Goal: Task Accomplishment & Management: Complete application form

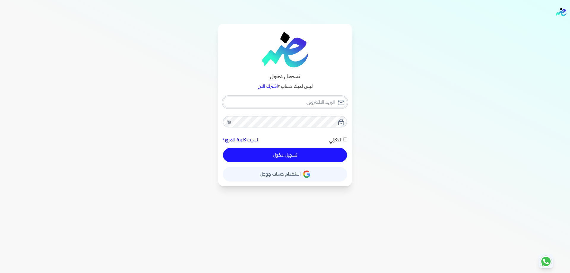
type input "[PERSON_NAME][EMAIL_ADDRESS][DOMAIN_NAME]"
click at [316, 108] on div "[PERSON_NAME][EMAIL_ADDRESS][DOMAIN_NAME] نسيت كلمة المرور؟ تذكرني تسجيل دخول" at bounding box center [285, 129] width 124 height 66
click at [332, 153] on button "تسجيل دخول" at bounding box center [285, 155] width 124 height 14
checkbox input "false"
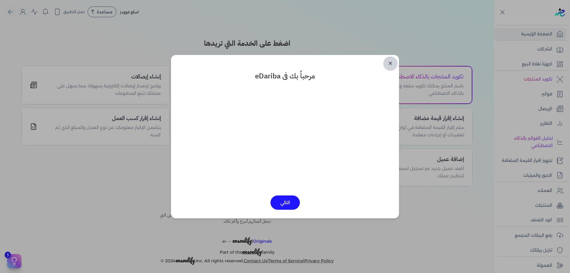
click at [386, 62] on link "✕" at bounding box center [390, 63] width 14 height 14
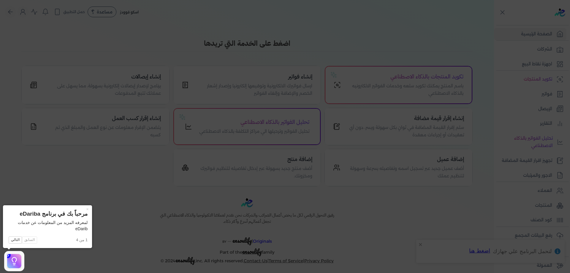
click at [537, 166] on icon at bounding box center [285, 136] width 570 height 273
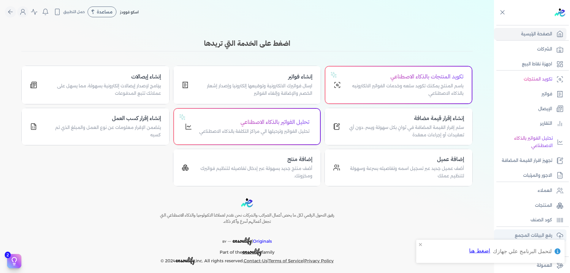
click at [540, 234] on p "رفع البيانات المجمع" at bounding box center [532, 235] width 37 height 8
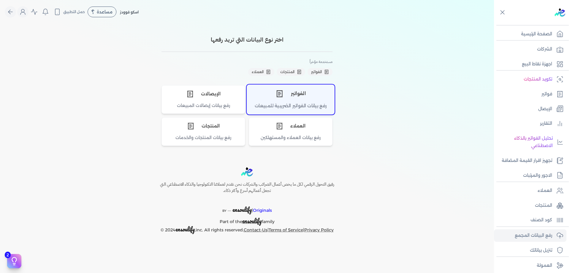
click at [311, 98] on div "الفواتير" at bounding box center [290, 94] width 87 height 18
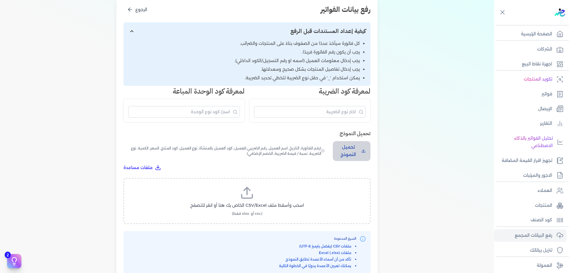
scroll to position [79, 0]
click at [352, 146] on p "تحميل النموذج" at bounding box center [347, 150] width 21 height 15
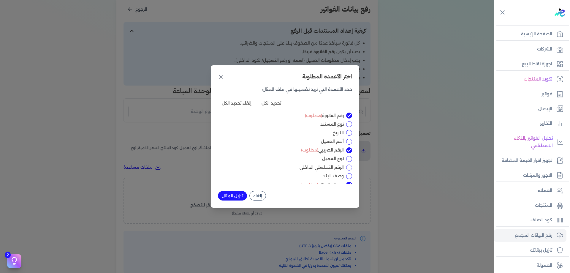
click at [273, 104] on button "تحديد الكل" at bounding box center [271, 102] width 27 height 9
checkbox input "true"
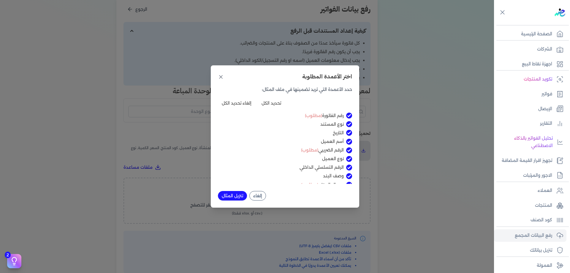
checkbox input "true"
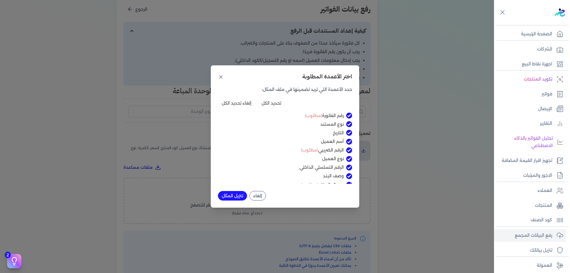
checkbox input "true"
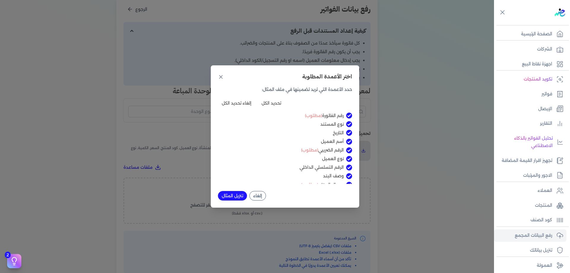
checkbox input "true"
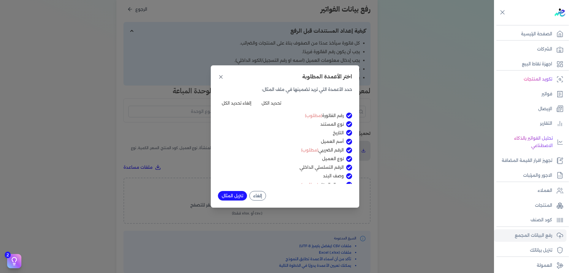
checkbox input "true"
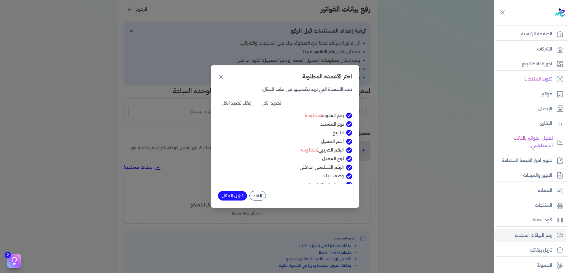
checkbox input "true"
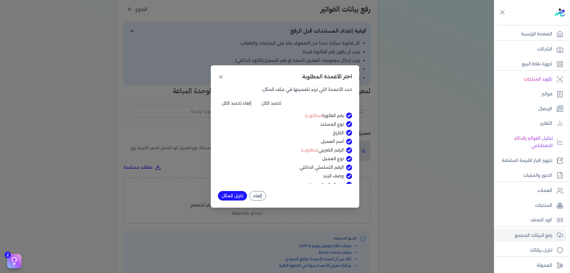
checkbox input "true"
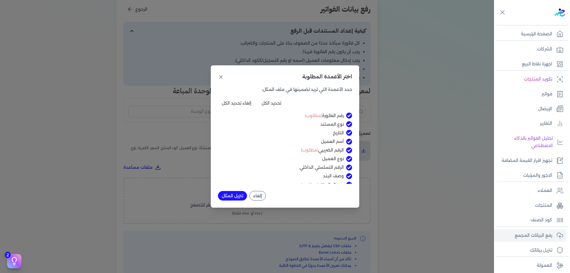
checkbox input "true"
click at [240, 103] on button "إلغاء تحديد الكل" at bounding box center [236, 102] width 37 height 9
checkbox input "false"
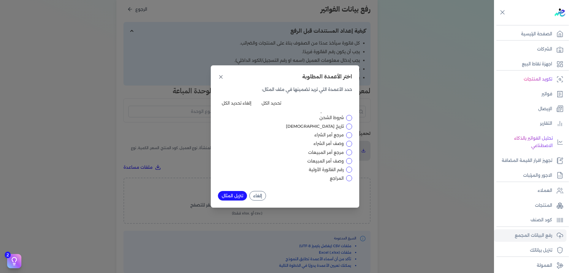
checkbox input "false"
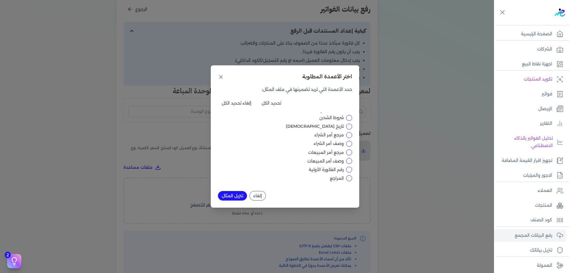
checkbox input "false"
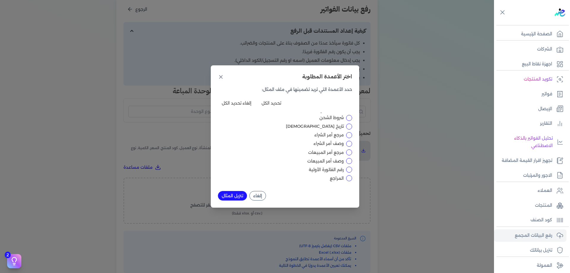
checkbox input "false"
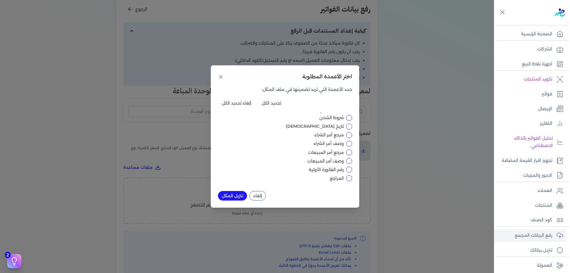
checkbox input "false"
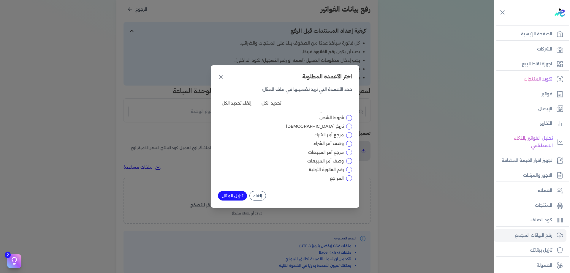
checkbox input "false"
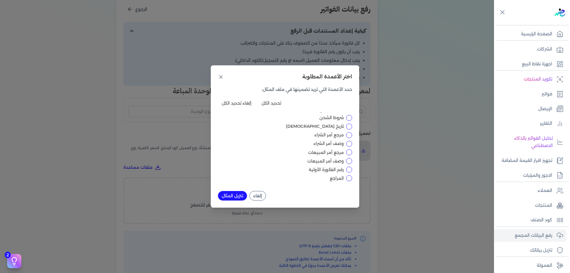
checkbox input "false"
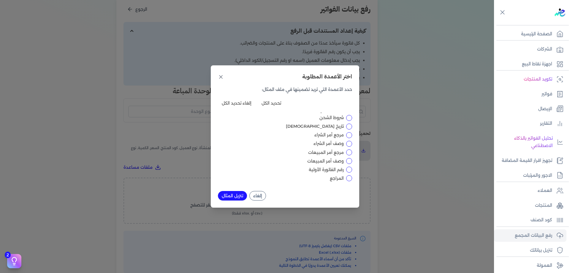
checkbox input "false"
click at [258, 194] on button "إلغاء" at bounding box center [257, 195] width 17 height 9
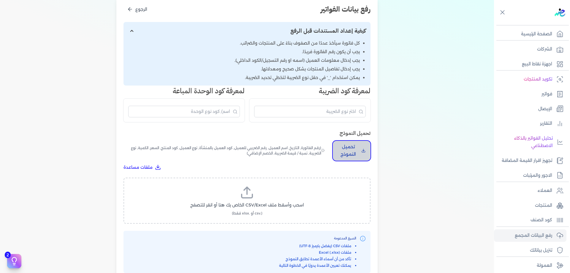
click at [362, 149] on button "تحميل النموذج" at bounding box center [352, 151] width 38 height 20
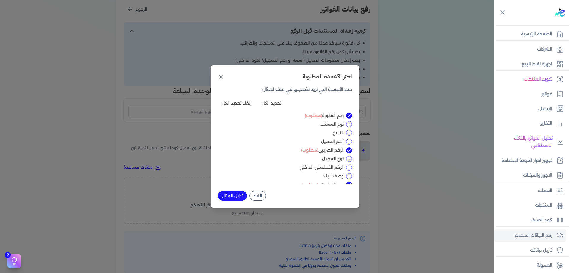
click at [348, 140] on input "أسم العميل" at bounding box center [349, 142] width 6 height 6
checkbox input "true"
click at [348, 134] on input "التاريخ" at bounding box center [349, 133] width 6 height 6
checkbox input "true"
click at [349, 125] on input "نوع المستند" at bounding box center [349, 124] width 6 height 6
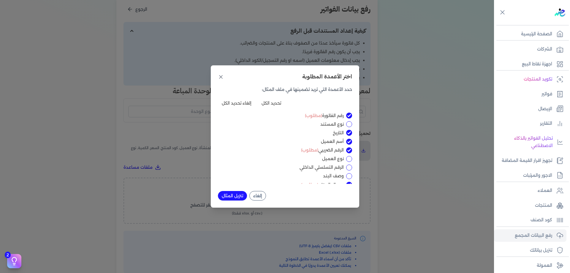
checkbox input "true"
click at [207, 74] on div "اختر الأعمدة المطلوبة حدد الأعمدة التي تريد تضمينها في ملف المثال: تحديد الكل إ…" at bounding box center [285, 136] width 570 height 273
click at [216, 75] on div "اختر الأعمدة المطلوبة حدد الأعمدة التي تريد تضمينها في ملف المثال: تحديد الكل إ…" at bounding box center [285, 136] width 148 height 142
click at [220, 77] on icon at bounding box center [220, 76] width 3 height 3
